Goal: Transaction & Acquisition: Purchase product/service

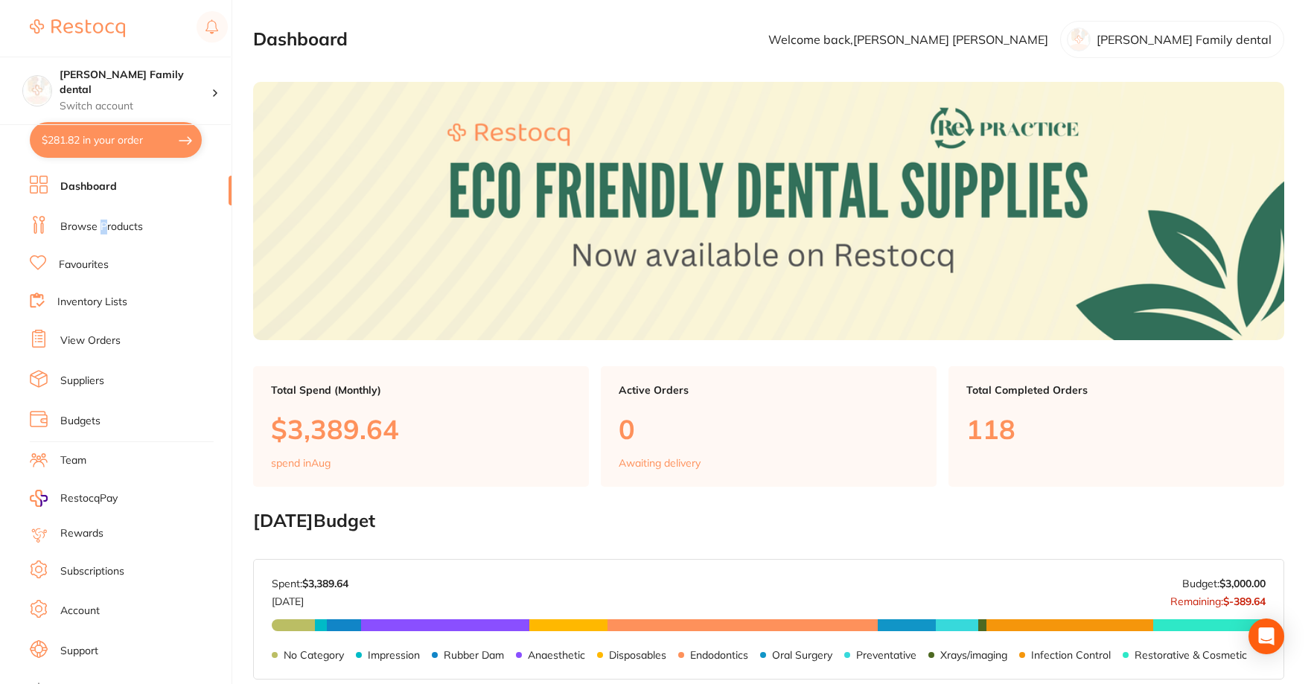
drag, startPoint x: 103, startPoint y: 220, endPoint x: 68, endPoint y: 204, distance: 38.3
click at [104, 220] on link "Browse Products" at bounding box center [101, 227] width 83 height 15
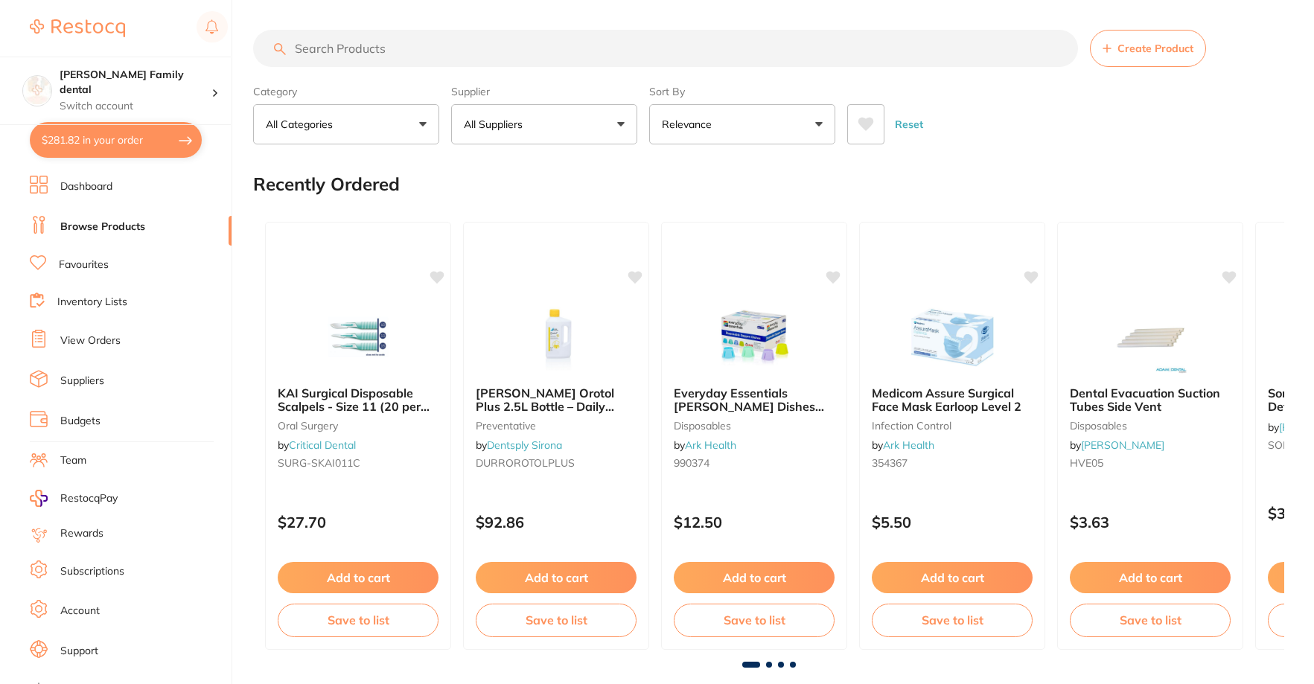
click at [360, 60] on input "search" at bounding box center [665, 48] width 825 height 37
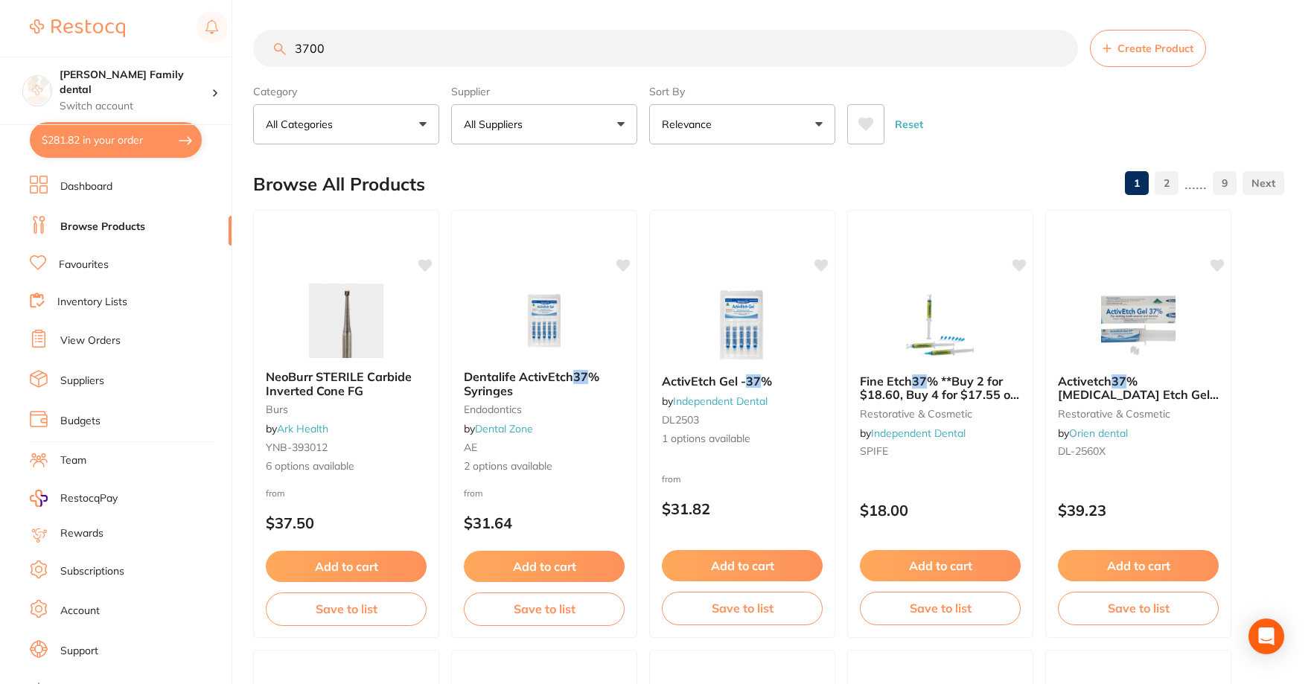
type input "3700t"
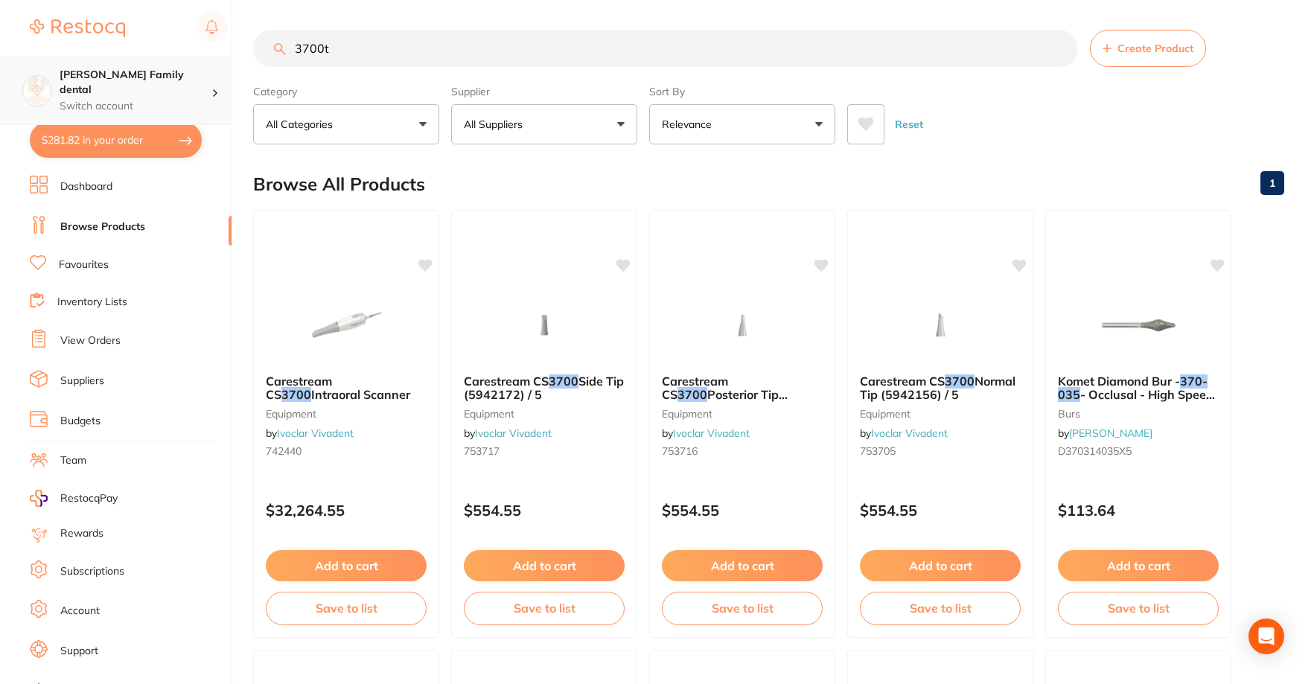
scroll to position [1, 0]
drag, startPoint x: 351, startPoint y: 61, endPoint x: 213, endPoint y: 66, distance: 137.8
click at [213, 66] on div "$281.82 [PERSON_NAME] Family dental Switch account [PERSON_NAME] Family dental …" at bounding box center [657, 342] width 1314 height 684
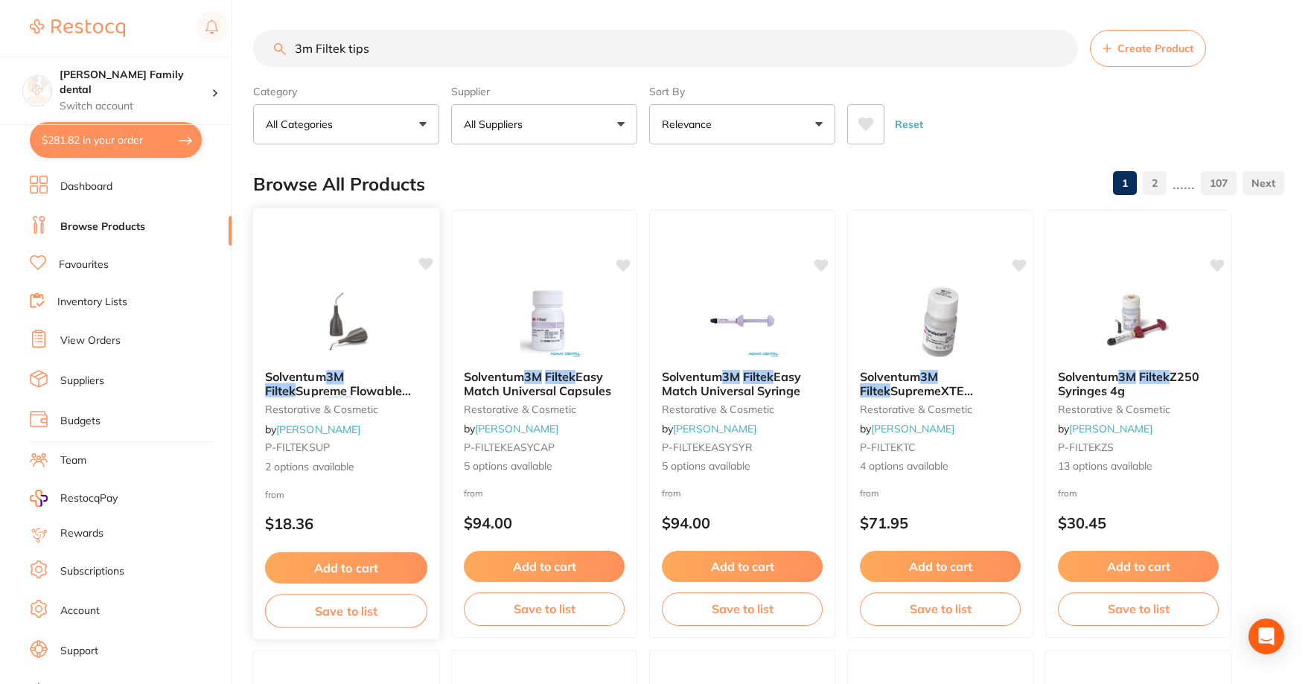
click at [354, 335] on img at bounding box center [346, 320] width 98 height 75
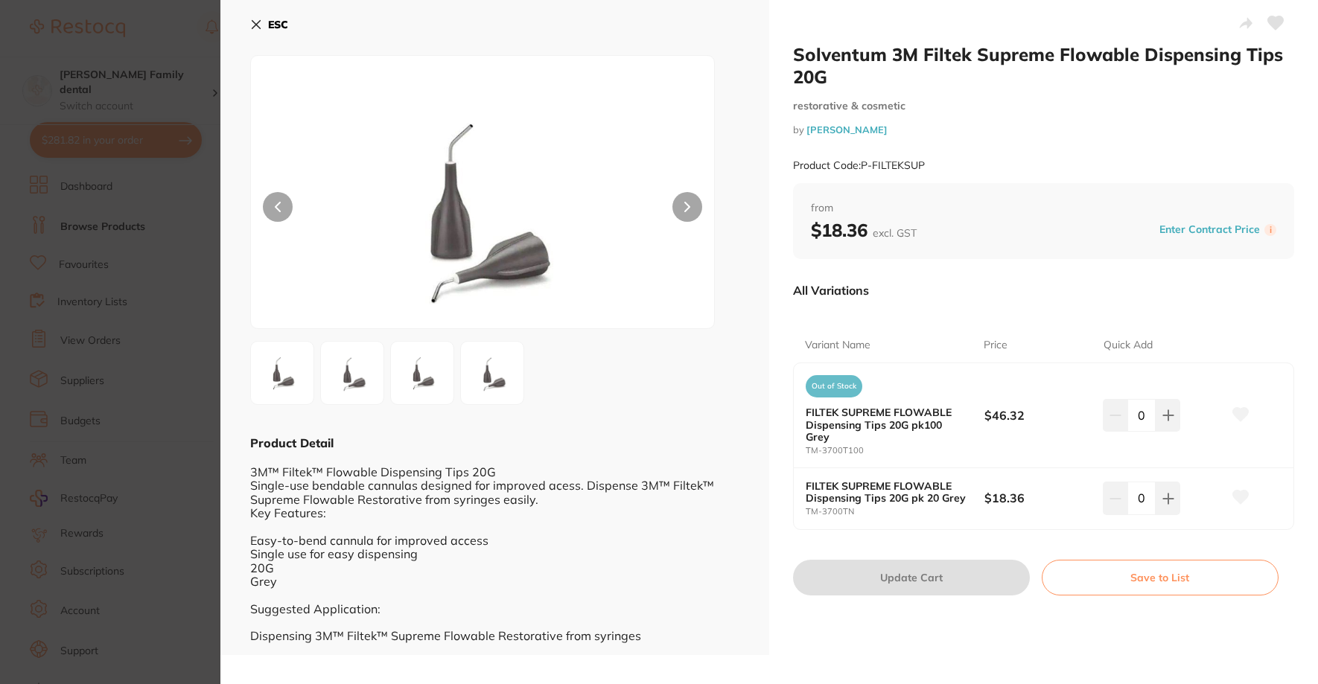
click at [255, 22] on icon at bounding box center [256, 25] width 8 height 8
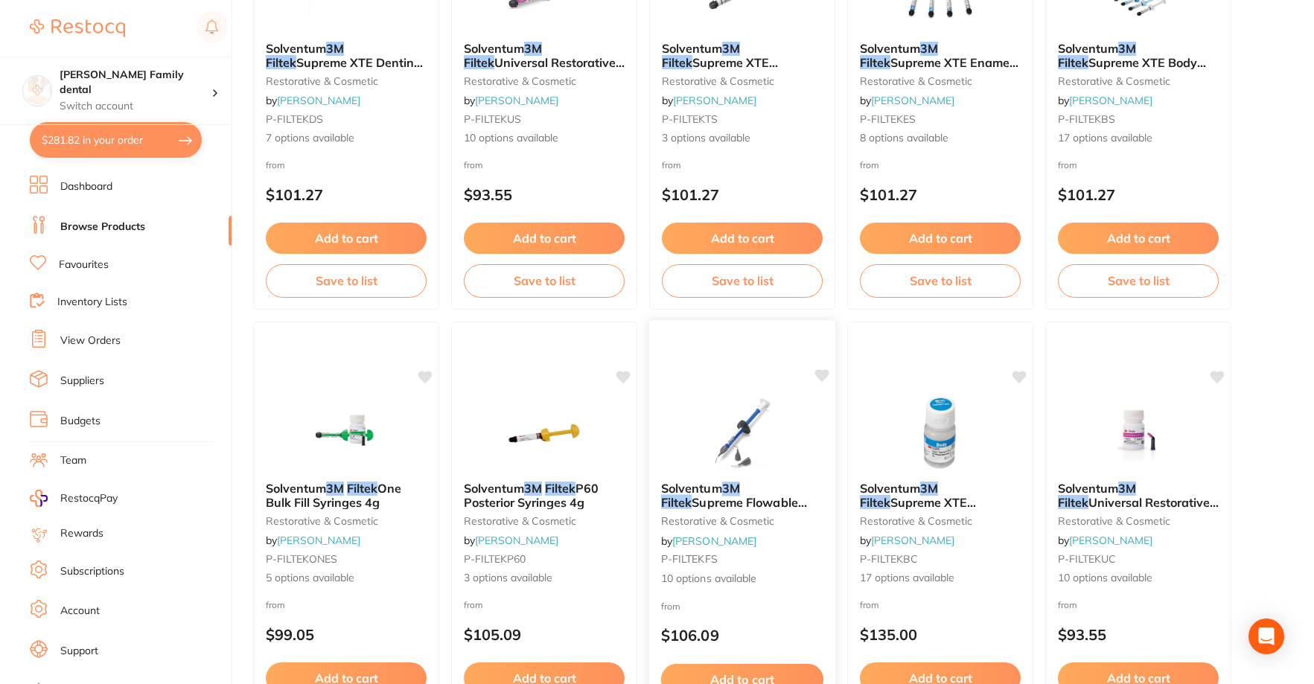
scroll to position [783, 0]
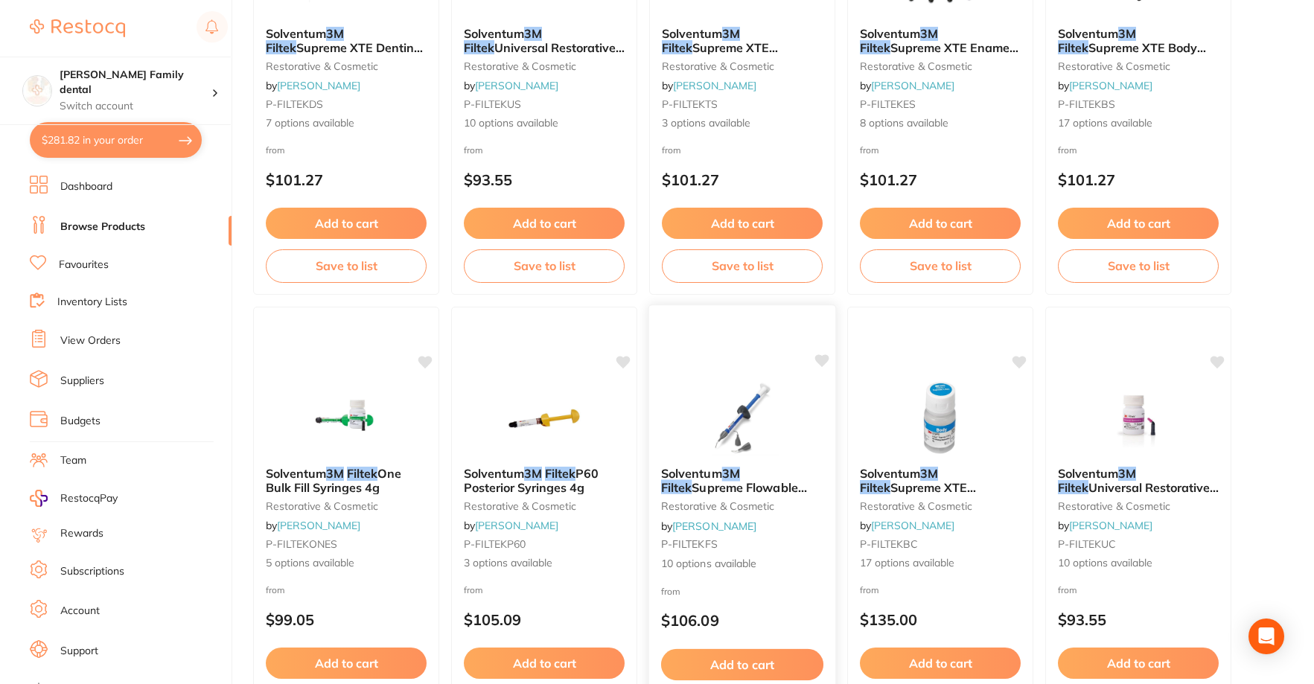
click at [736, 481] on span "Supreme Flowable Syringes 2 x 2g" at bounding box center [734, 494] width 146 height 29
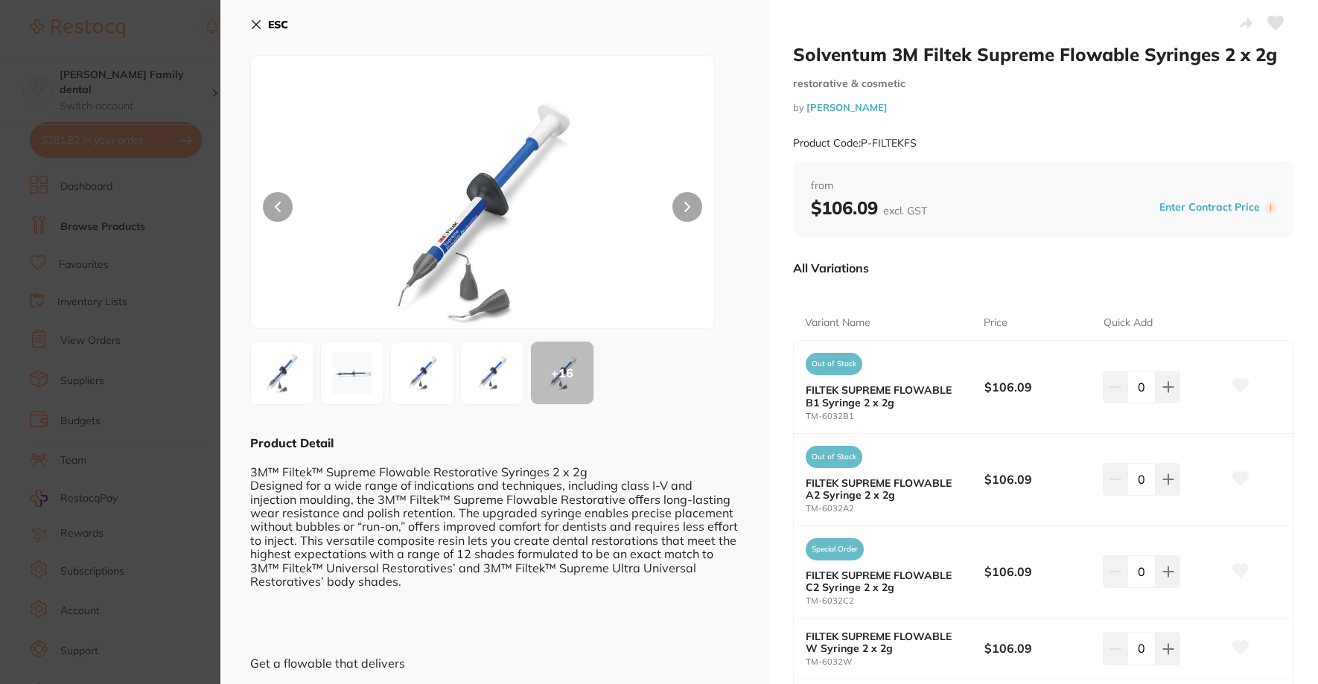
click at [258, 26] on icon at bounding box center [256, 25] width 8 height 8
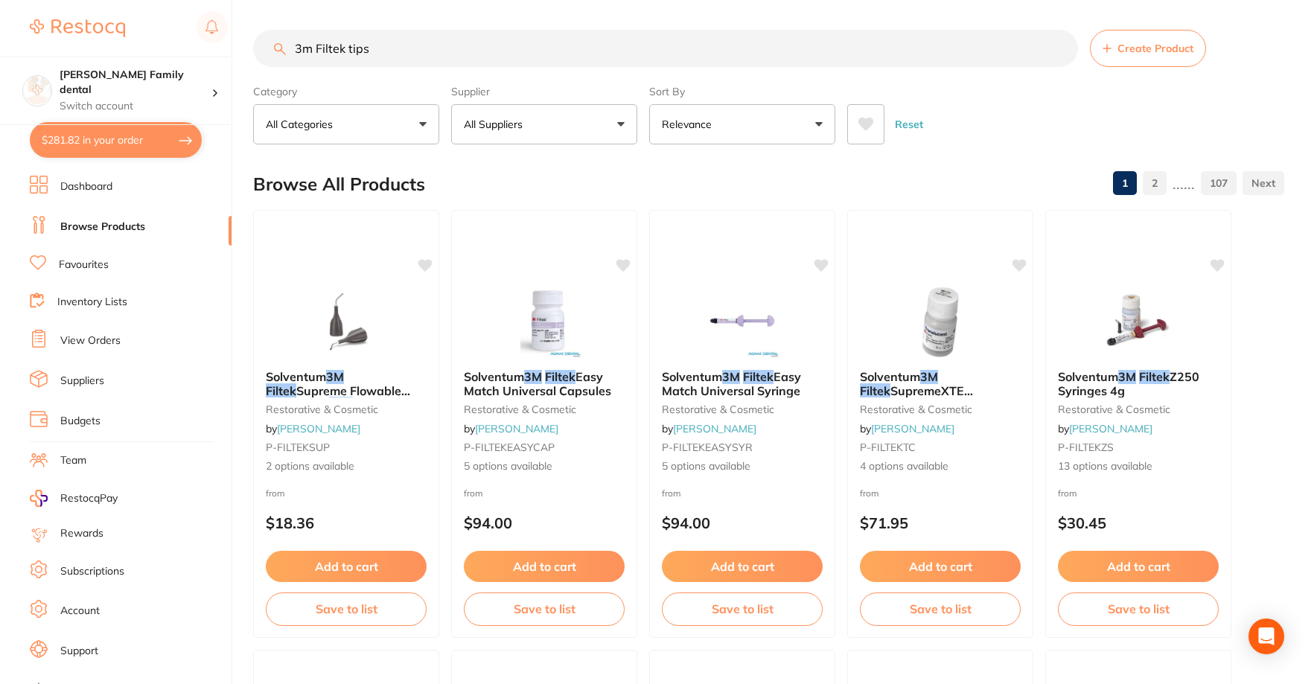
click at [369, 47] on input "3m Filtek tips" at bounding box center [665, 48] width 825 height 37
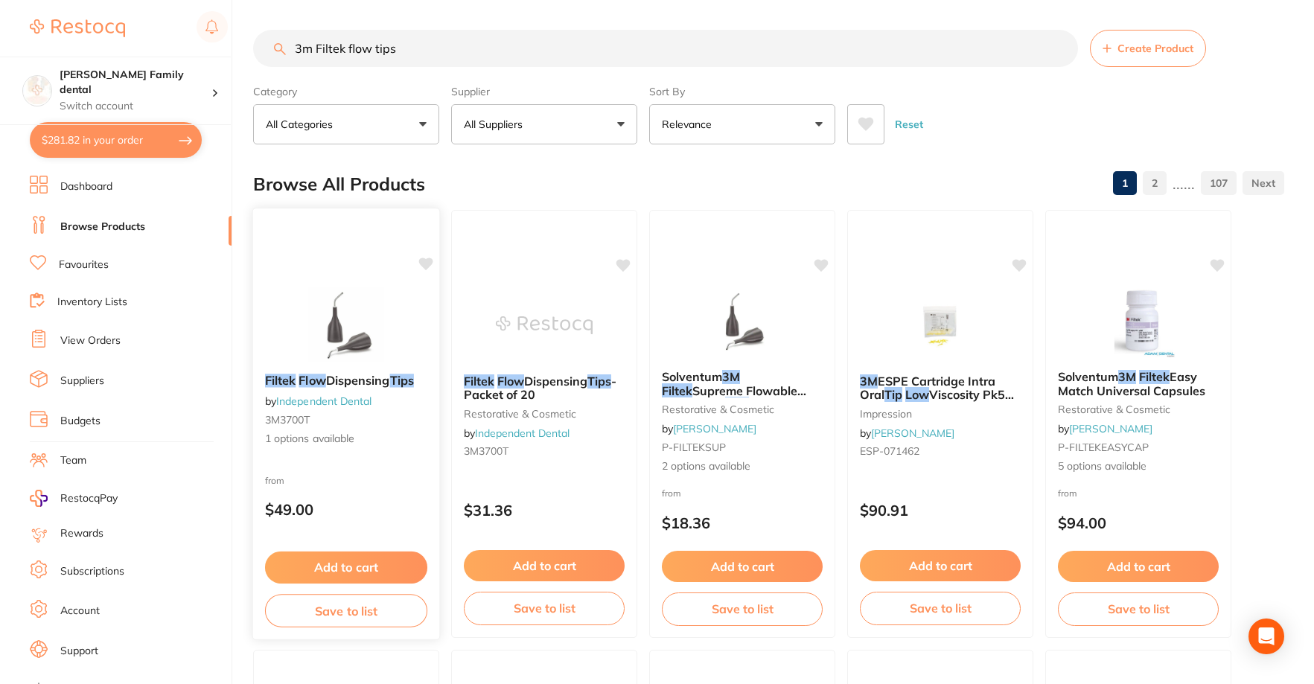
type input "3m Filtek flow tips"
click at [362, 382] on span "Dispensing" at bounding box center [358, 380] width 64 height 15
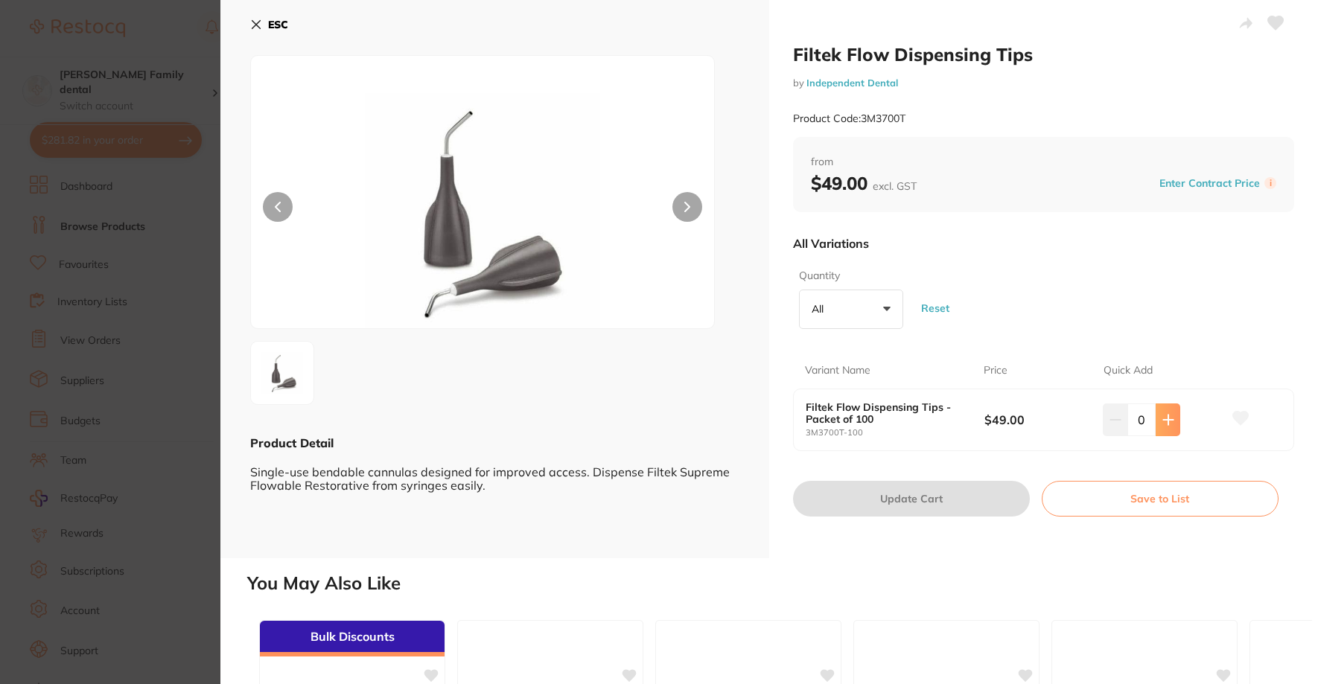
click at [1172, 423] on button at bounding box center [1168, 420] width 25 height 33
click at [1164, 421] on icon at bounding box center [1168, 420] width 12 height 12
type input "2"
click at [943, 491] on button "Update Cart" at bounding box center [911, 499] width 237 height 36
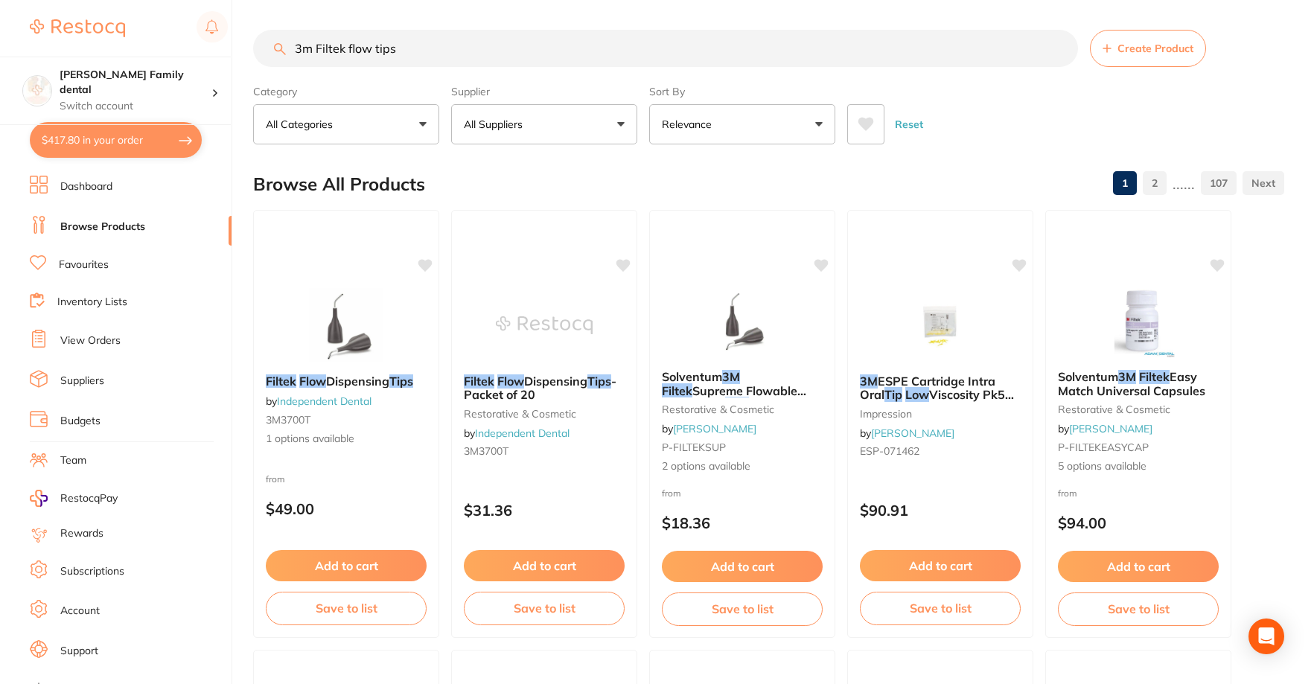
click at [122, 139] on button "$417.80 in your order" at bounding box center [116, 140] width 172 height 36
checkbox input "true"
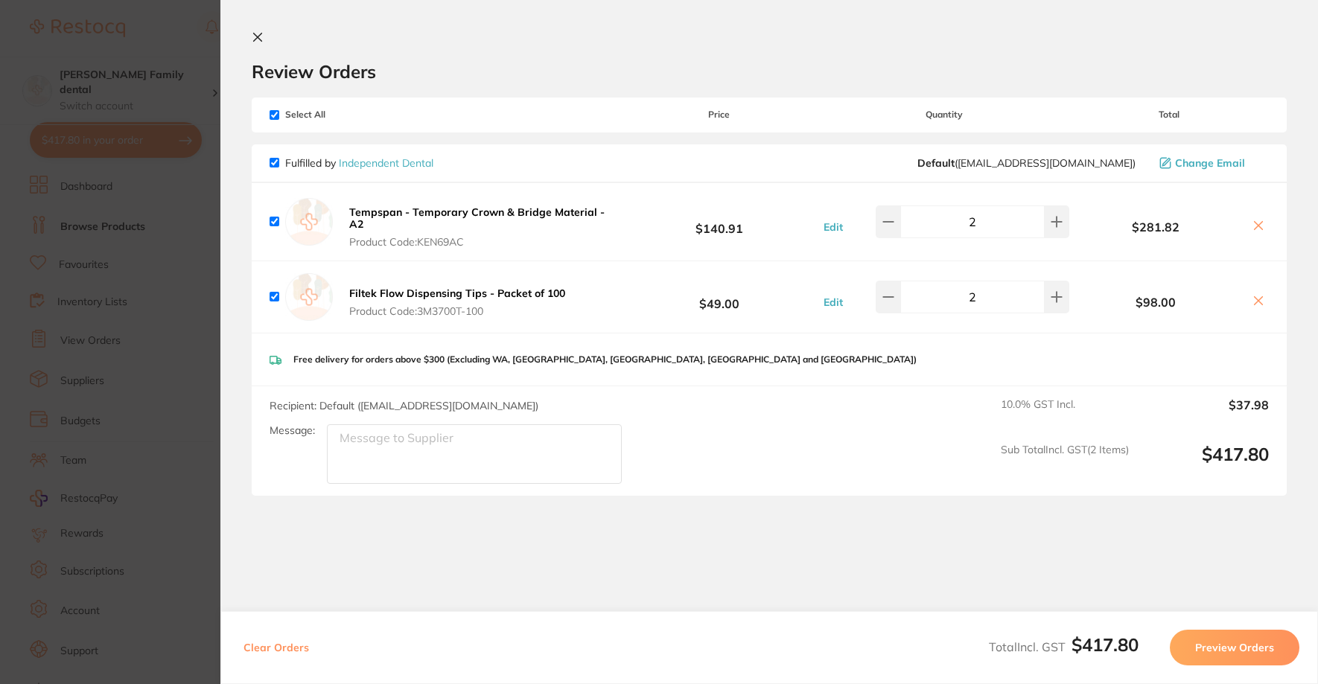
click at [263, 34] on icon at bounding box center [258, 37] width 12 height 12
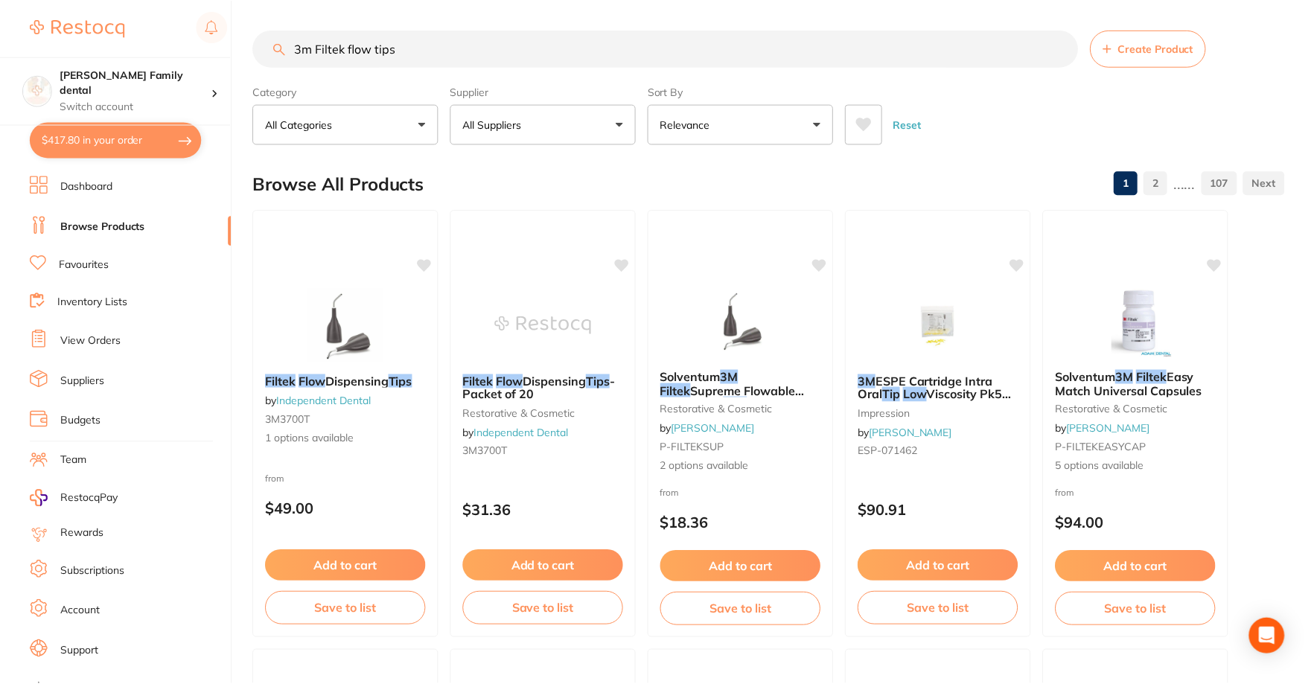
scroll to position [4, 0]
